Goal: Communication & Community: Share content

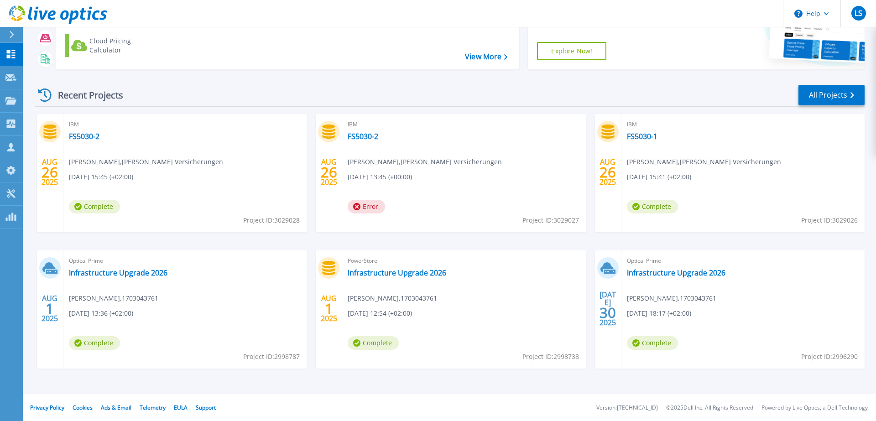
scroll to position [84, 0]
click at [110, 272] on link "Infrastructure Upgrade 2026" at bounding box center [118, 272] width 99 height 9
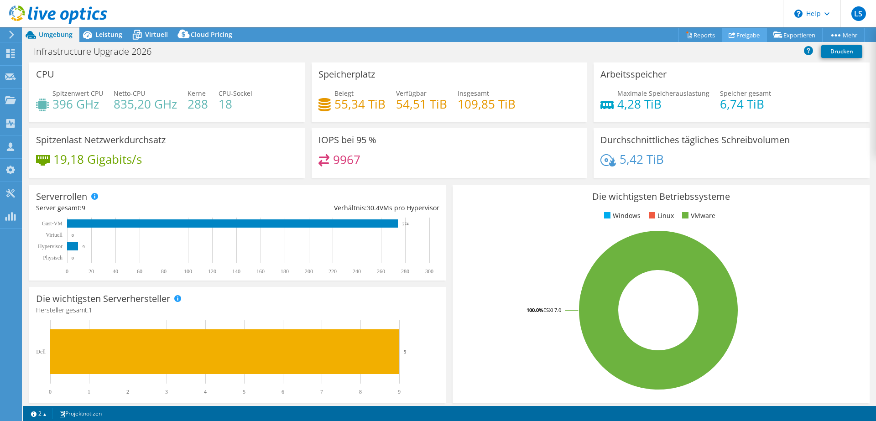
click at [741, 37] on link "Freigabe" at bounding box center [744, 35] width 45 height 14
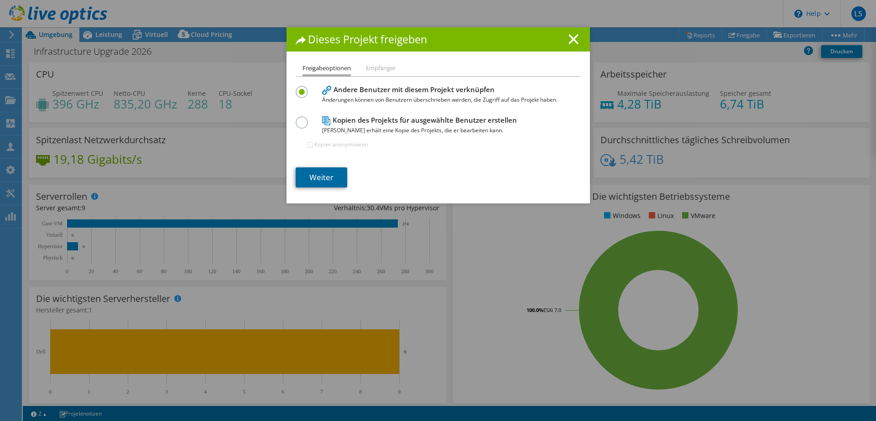
click at [314, 172] on link "Weiter" at bounding box center [322, 177] width 52 height 20
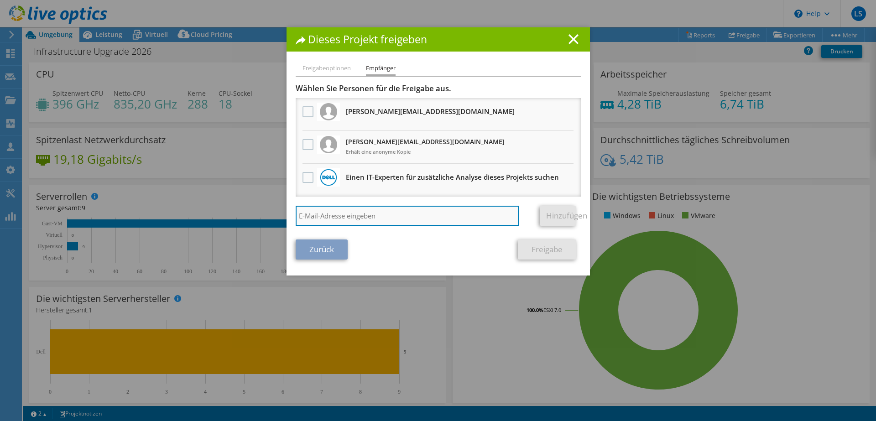
click at [389, 219] on input "search" at bounding box center [408, 216] width 224 height 20
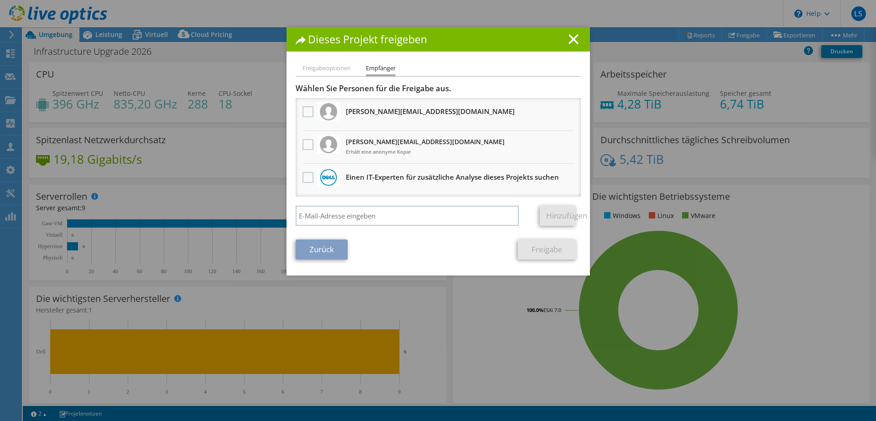
click at [320, 68] on li "Freigabeoptionen" at bounding box center [326, 68] width 48 height 11
click at [306, 145] on label at bounding box center [308, 144] width 13 height 11
click at [0, 0] on input "checkbox" at bounding box center [0, 0] width 0 height 0
click at [310, 143] on label at bounding box center [308, 144] width 13 height 11
click at [0, 0] on input "checkbox" at bounding box center [0, 0] width 0 height 0
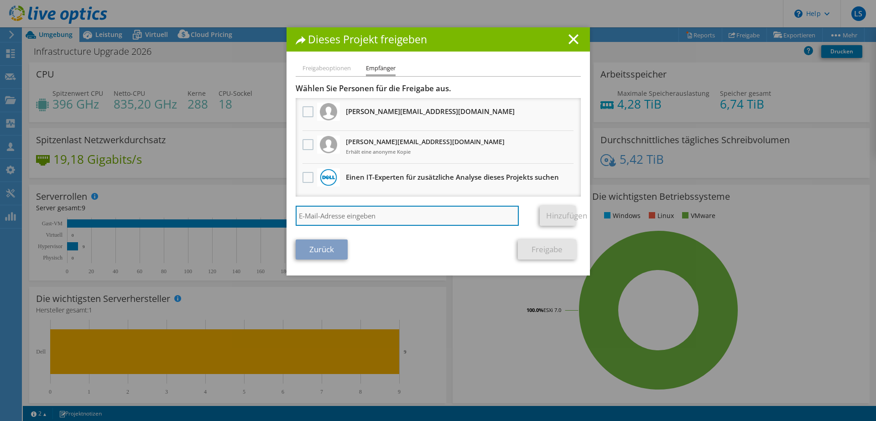
click at [373, 220] on input "search" at bounding box center [408, 216] width 224 height 20
type input "fabio.sterzenbach@cancom.de"
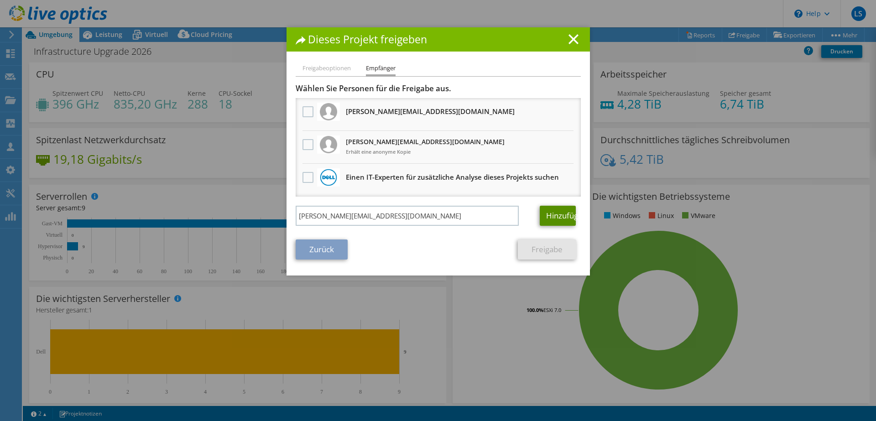
click at [565, 218] on link "Hinzufügen" at bounding box center [558, 216] width 36 height 20
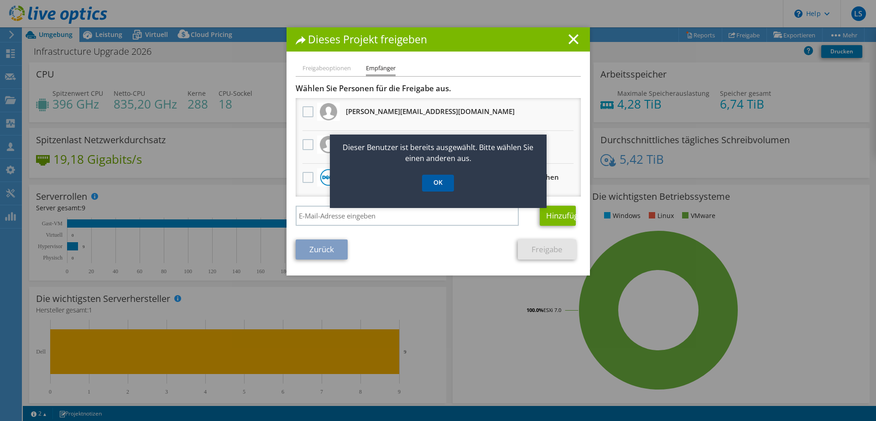
click at [431, 179] on link "OK" at bounding box center [438, 183] width 32 height 17
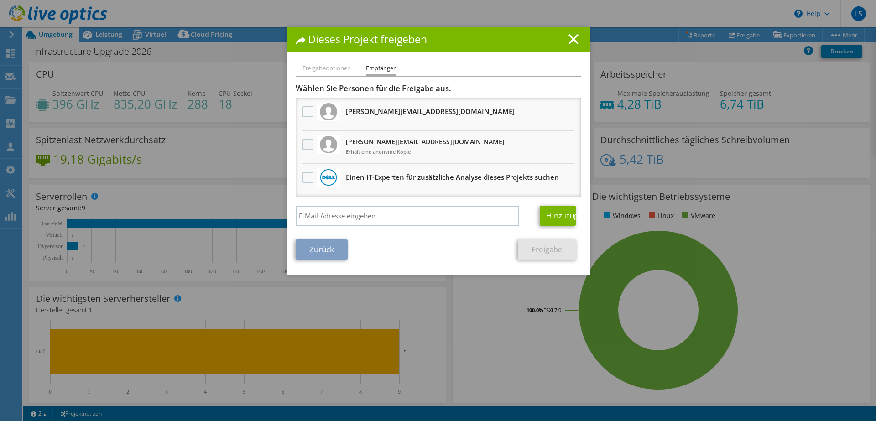
click at [309, 145] on label at bounding box center [308, 144] width 13 height 11
click at [0, 0] on input "checkbox" at bounding box center [0, 0] width 0 height 0
click at [546, 250] on link "Freigabe" at bounding box center [547, 250] width 58 height 20
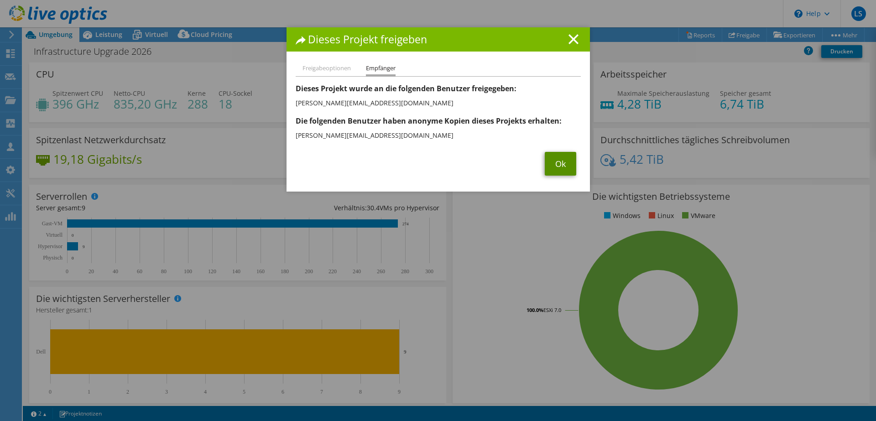
click at [549, 160] on link "Ok" at bounding box center [560, 164] width 31 height 24
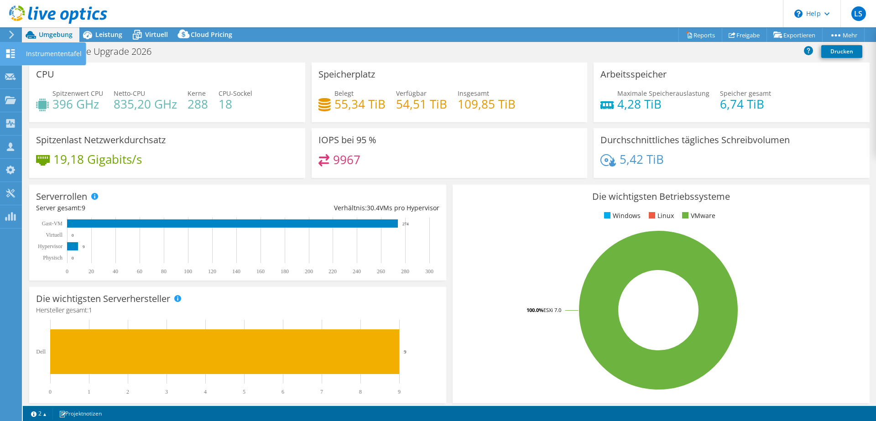
click at [12, 51] on icon at bounding box center [10, 53] width 11 height 9
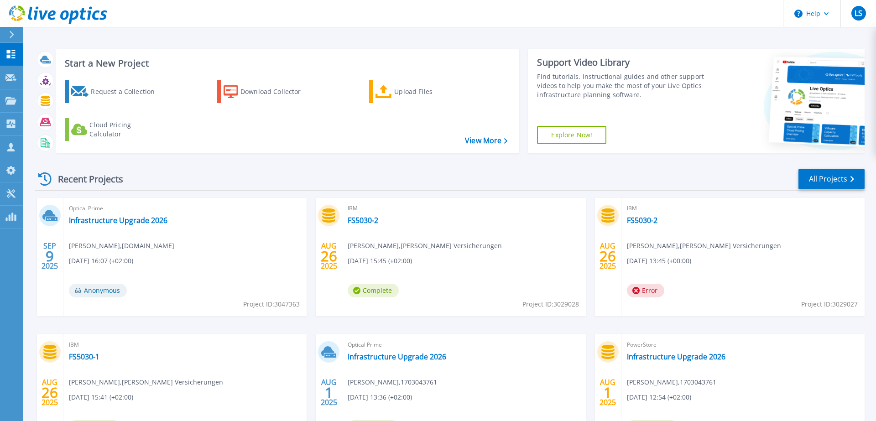
scroll to position [84, 0]
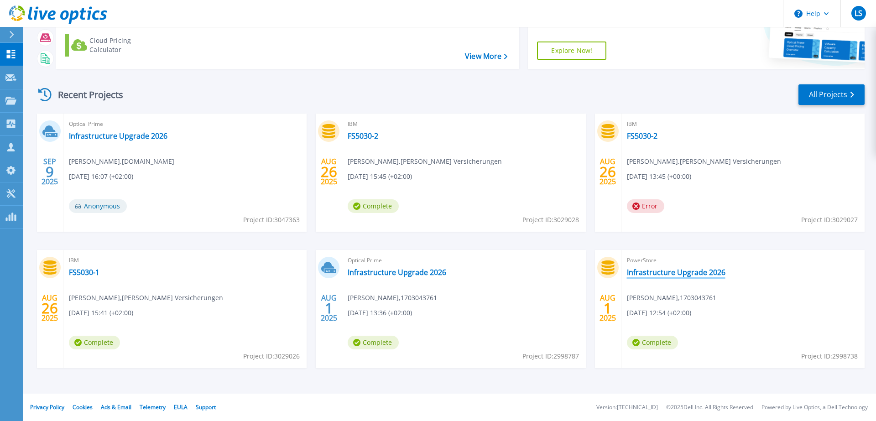
click at [650, 271] on link "Infrastructure Upgrade 2026" at bounding box center [676, 272] width 99 height 9
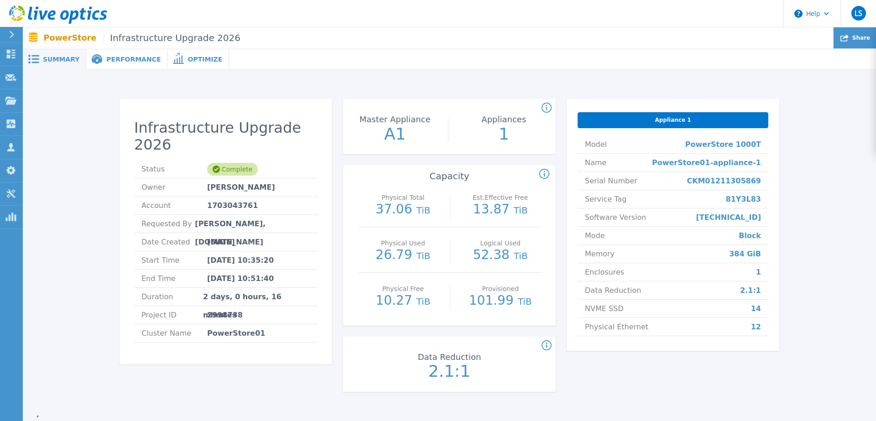
click at [849, 38] on icon at bounding box center [844, 38] width 8 height 8
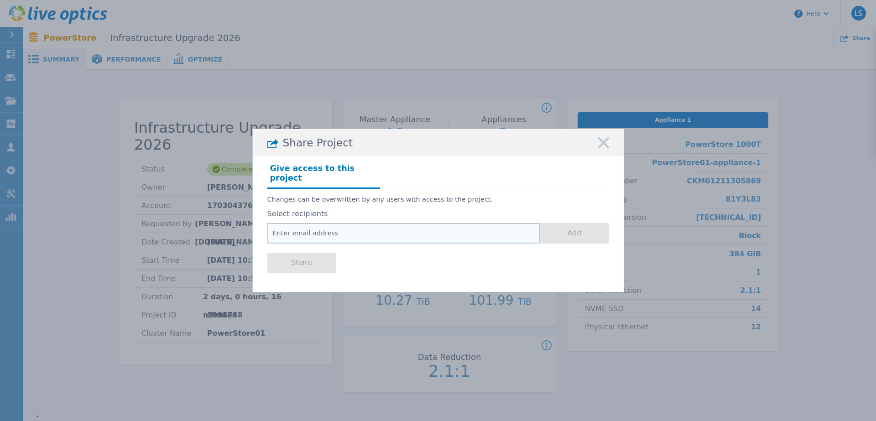
click at [336, 227] on input "email" at bounding box center [403, 233] width 273 height 21
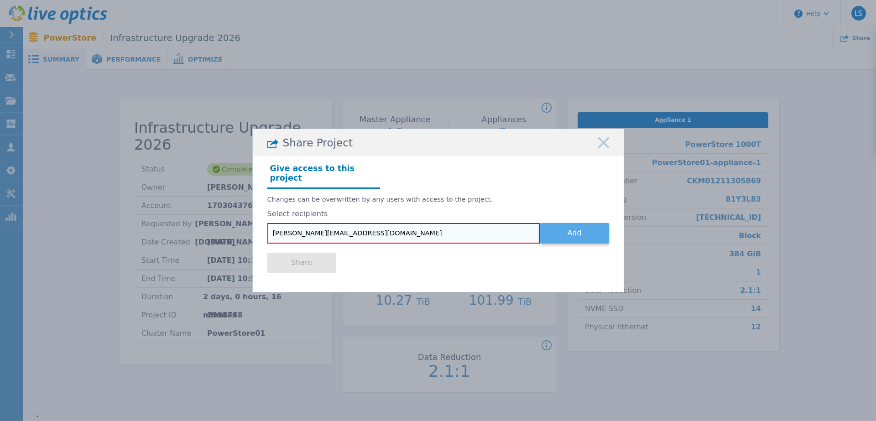
type input "[PERSON_NAME][EMAIL_ADDRESS][DOMAIN_NAME]"
click at [585, 235] on button "Add" at bounding box center [574, 233] width 69 height 21
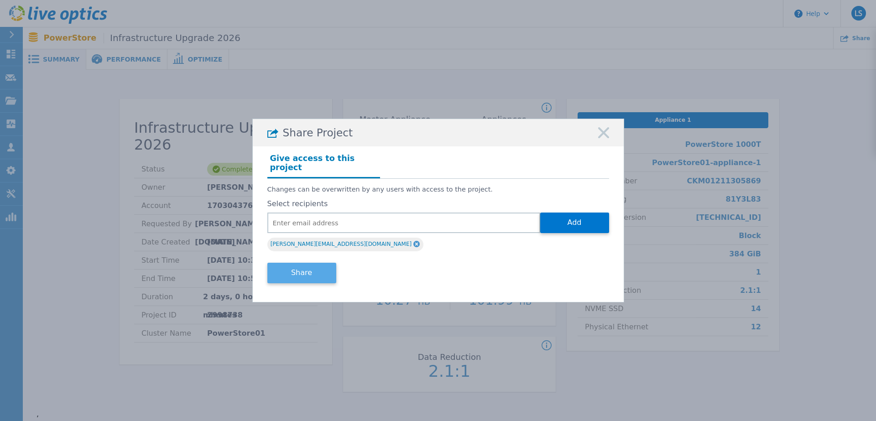
click at [302, 270] on button "Share" at bounding box center [301, 273] width 69 height 21
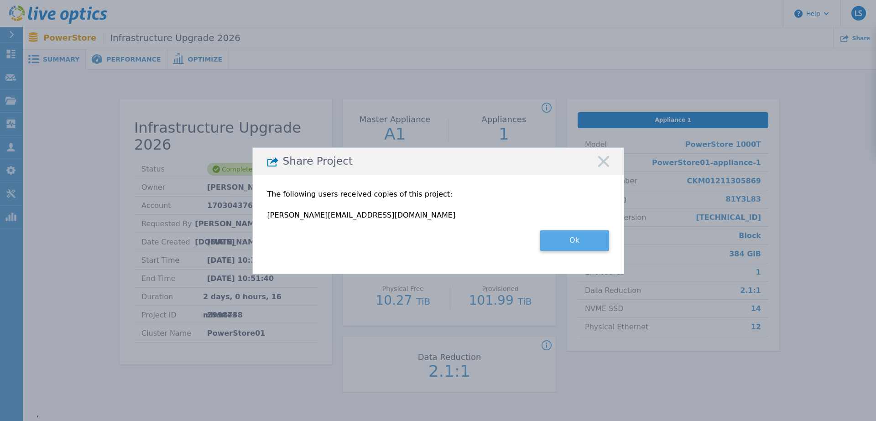
click at [581, 245] on button "Ok" at bounding box center [574, 240] width 69 height 21
